Goal: Find specific page/section: Find specific page/section

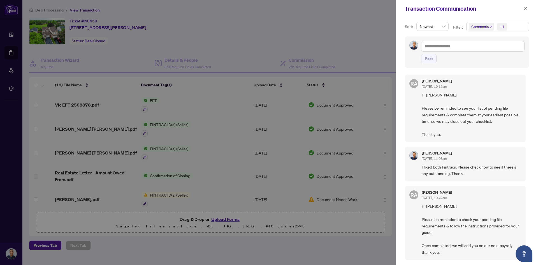
scroll to position [420, 0]
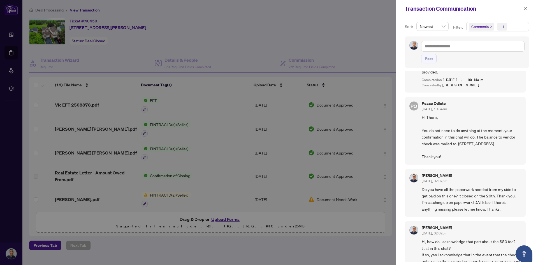
click at [299, 41] on div at bounding box center [269, 132] width 538 height 265
click at [526, 8] on icon "close" at bounding box center [525, 9] width 4 height 4
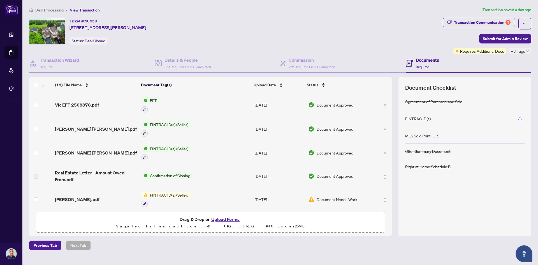
click at [52, 9] on span "Deal Processing" at bounding box center [49, 10] width 28 height 5
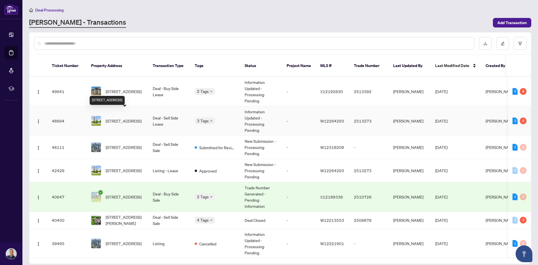
click at [125, 118] on span "[STREET_ADDRESS]" at bounding box center [124, 121] width 36 height 6
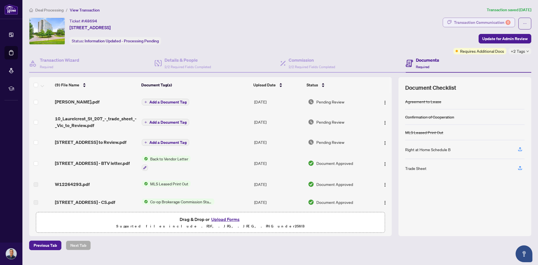
click at [479, 23] on div "Transaction Communication 6" at bounding box center [482, 22] width 57 height 9
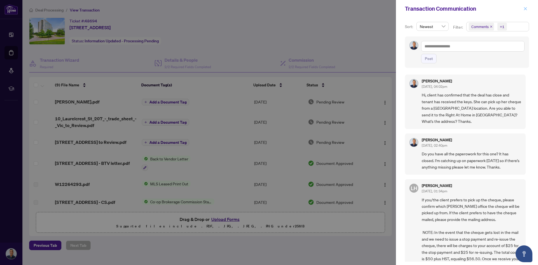
click at [527, 10] on icon "close" at bounding box center [525, 9] width 4 height 4
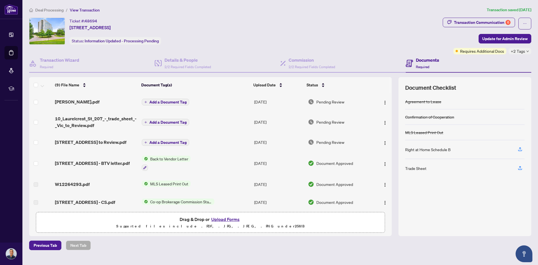
click at [125, 6] on main "Deal Processing / View Transaction Transaction saved [DATE] Ticket #: 48694 [ST…" at bounding box center [280, 132] width 516 height 265
